Goal: Information Seeking & Learning: Find specific fact

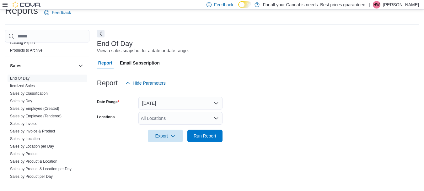
scroll to position [462, 0]
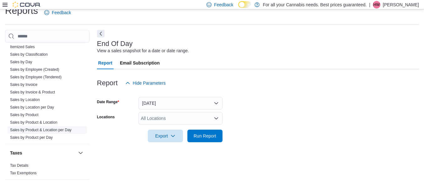
click at [46, 128] on link "Sales by Product & Location per Day" at bounding box center [41, 130] width 62 height 4
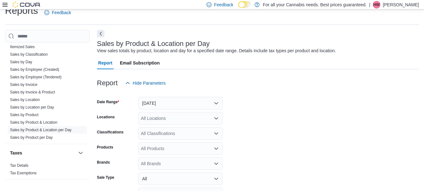
scroll to position [14, 0]
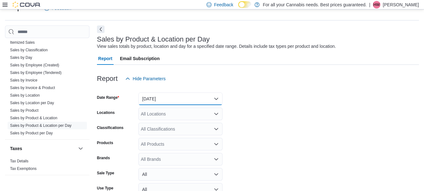
click at [179, 95] on button "[DATE]" at bounding box center [181, 98] width 84 height 13
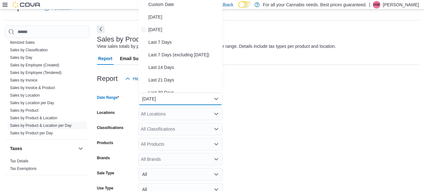
scroll to position [13, 0]
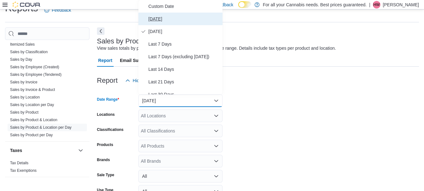
click at [160, 23] on button "[DATE]" at bounding box center [181, 19] width 84 height 13
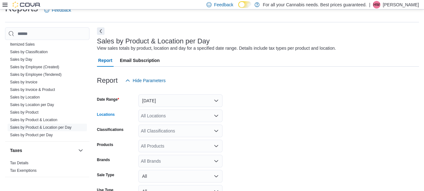
click at [151, 115] on div "All Locations" at bounding box center [181, 115] width 84 height 13
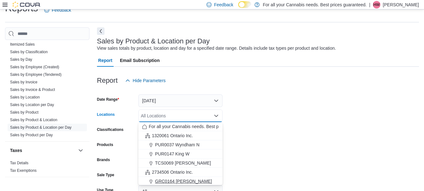
click at [163, 180] on span "GRC0164 [PERSON_NAME]" at bounding box center [183, 181] width 57 height 6
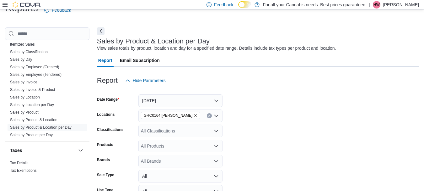
click at [263, 126] on form "Date Range [DATE] Locations GRC0164 Wyndham N Classifications All Classificatio…" at bounding box center [258, 158] width 322 height 143
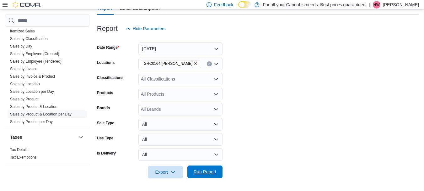
click at [207, 172] on span "Run Report" at bounding box center [205, 171] width 23 height 6
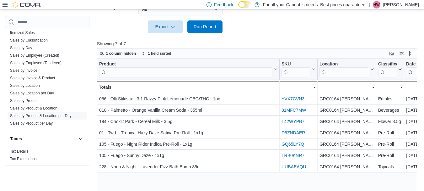
scroll to position [210, 0]
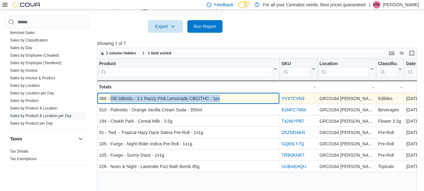
drag, startPoint x: 110, startPoint y: 99, endPoint x: 227, endPoint y: 100, distance: 116.6
click at [227, 100] on div "066 - Olli Stikistix - 3:1 Razzy Pink Lemonade CBG/THC - 1pc" at bounding box center [188, 99] width 178 height 8
copy div "[PERSON_NAME] - 3:1 Razzy Pink Lemonade CBG/THC - 1pc"
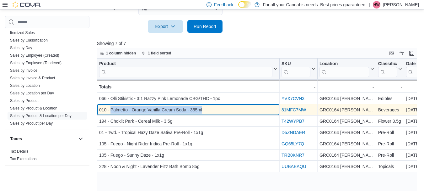
drag, startPoint x: 111, startPoint y: 109, endPoint x: 223, endPoint y: 114, distance: 112.3
click at [223, 114] on div "010 - Palmetto - Orange Vanilla Cream Soda - 355ml - Product, column 1, row 2" at bounding box center [188, 109] width 183 height 11
copy div "Palmetto - Orange Vanilla Cream Soda - 355ml"
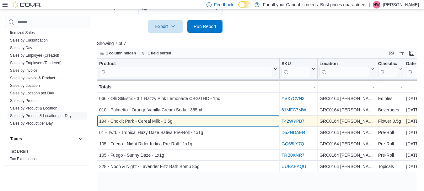
drag, startPoint x: 110, startPoint y: 120, endPoint x: 174, endPoint y: 120, distance: 63.8
drag, startPoint x: 174, startPoint y: 120, endPoint x: 110, endPoint y: 120, distance: 64.1
click at [110, 120] on div "194 - Choklit Park - Cereal Milk - 3.5g" at bounding box center [188, 121] width 178 height 8
drag, startPoint x: 110, startPoint y: 120, endPoint x: 189, endPoint y: 117, distance: 78.9
click at [189, 117] on div "194 - Choklit Park - Cereal Milk - 3.5g - Product, column 1, row 3" at bounding box center [188, 121] width 183 height 11
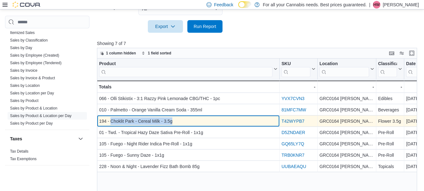
copy div "Choklit Park - Cereal Milk - 3.5g"
